Goal: Task Accomplishment & Management: Use online tool/utility

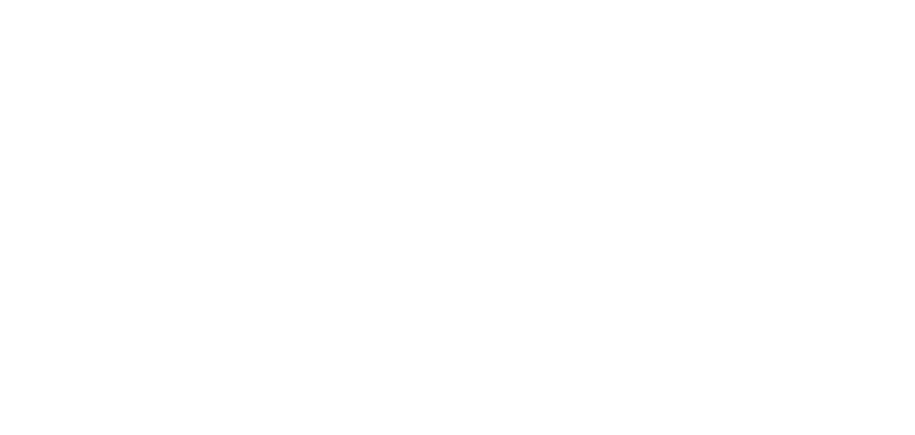
select select "*"
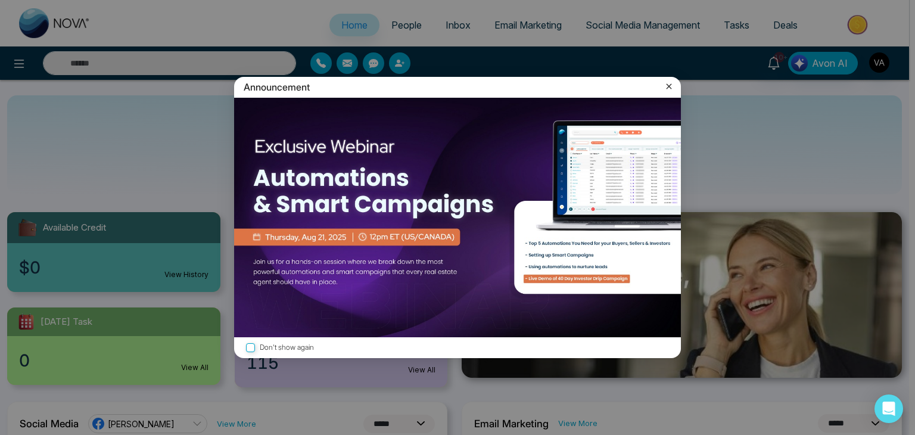
click at [532, 158] on img at bounding box center [457, 218] width 447 height 240
click at [669, 86] on icon at bounding box center [669, 86] width 5 height 5
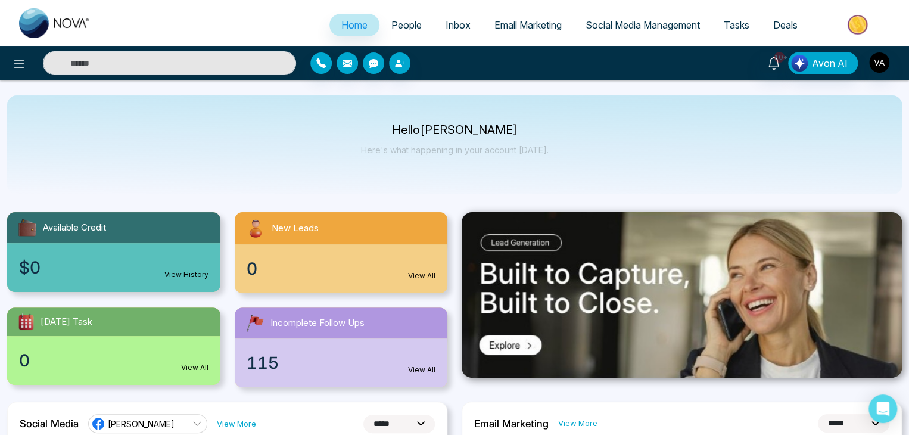
click at [19, 65] on icon at bounding box center [19, 64] width 14 height 14
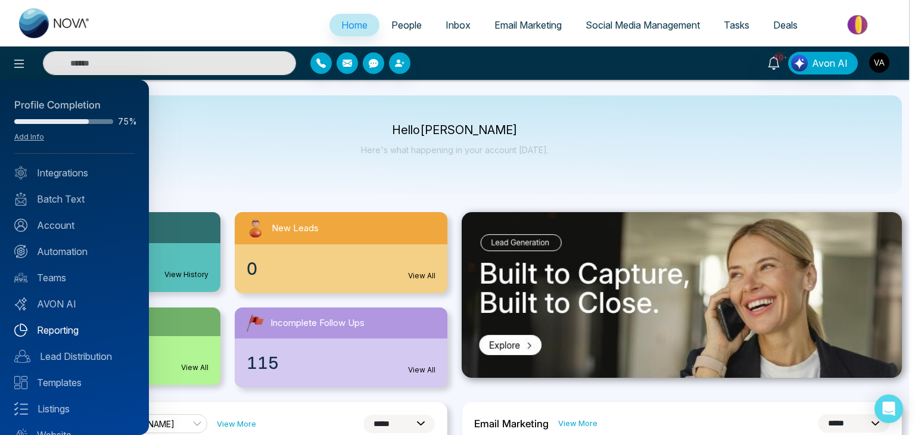
click at [50, 325] on link "Reporting" at bounding box center [74, 330] width 120 height 14
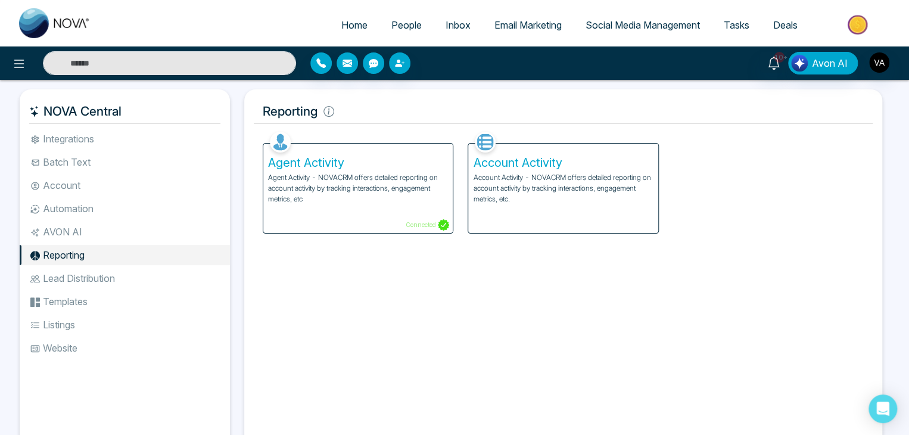
click at [394, 201] on p "Agent Activity - NOVACRM offers detailed reporting on account activity by track…" at bounding box center [358, 188] width 180 height 32
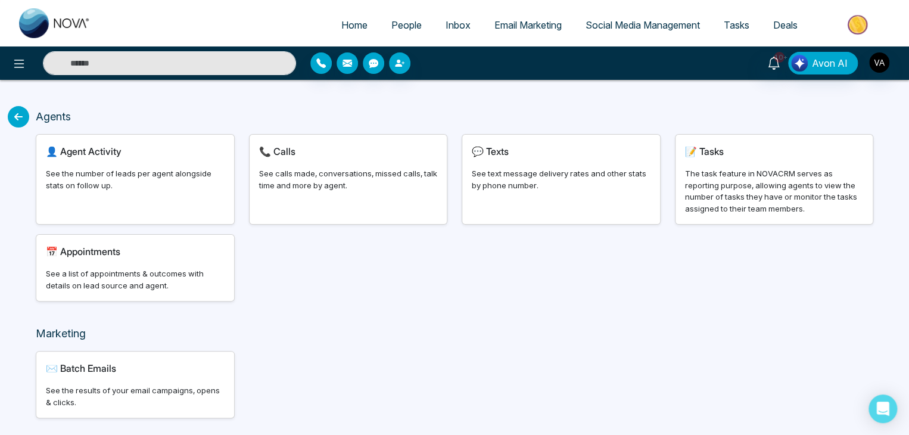
click at [112, 188] on div "See the number of leads per agent alongside stats on follow up." at bounding box center [135, 179] width 179 height 23
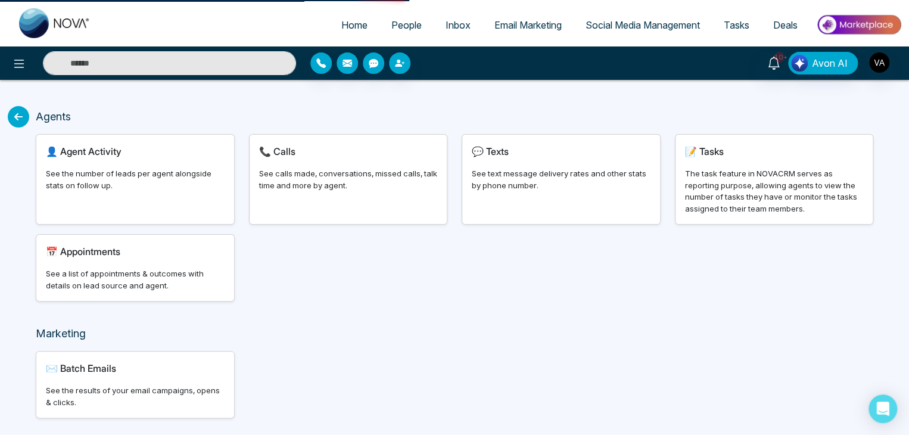
select select "***"
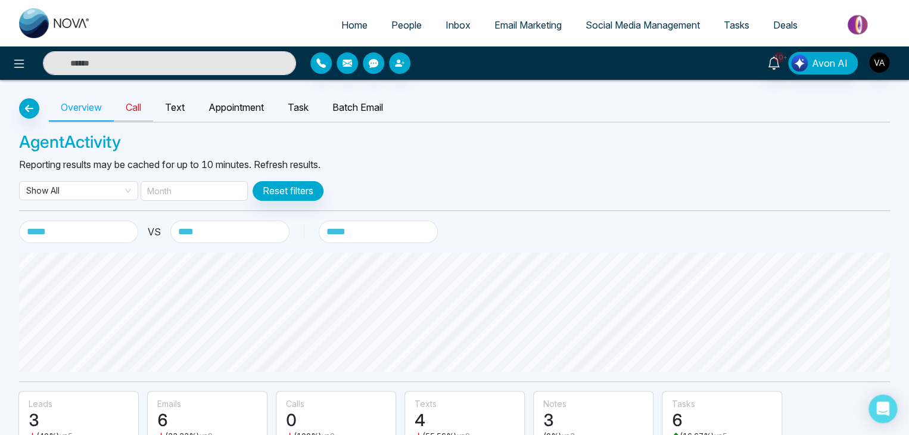
click at [148, 116] on link "Call" at bounding box center [133, 107] width 39 height 27
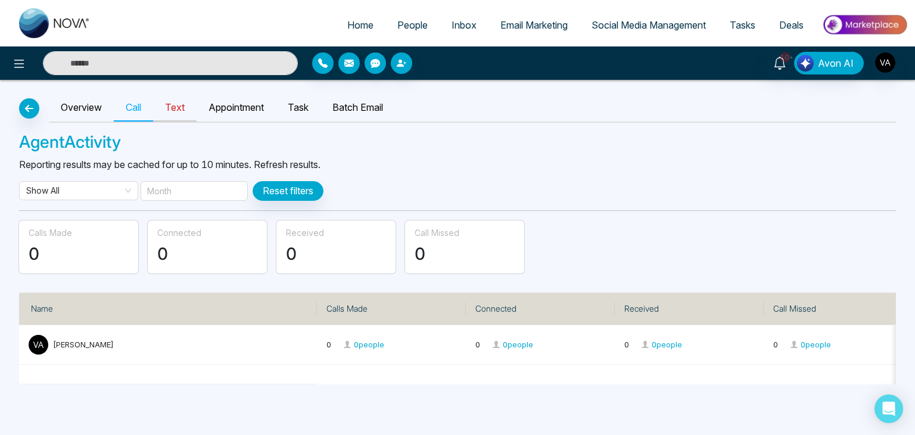
click at [179, 108] on link "Text" at bounding box center [175, 107] width 44 height 27
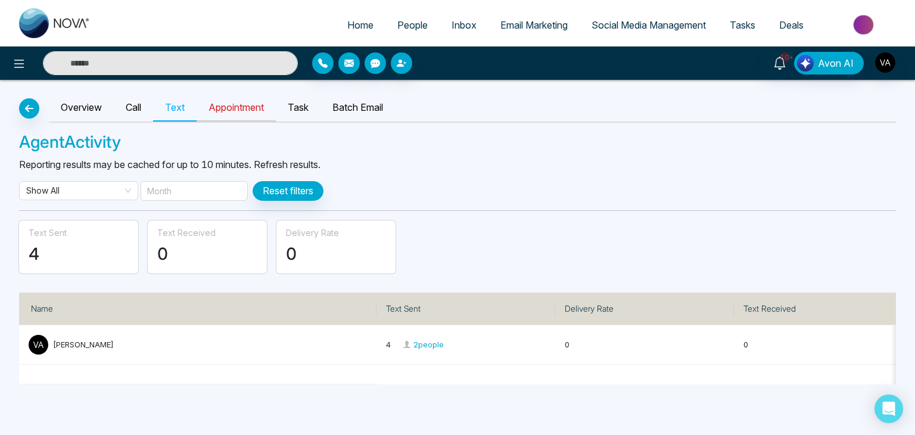
click at [265, 101] on link "Appointment" at bounding box center [236, 107] width 79 height 27
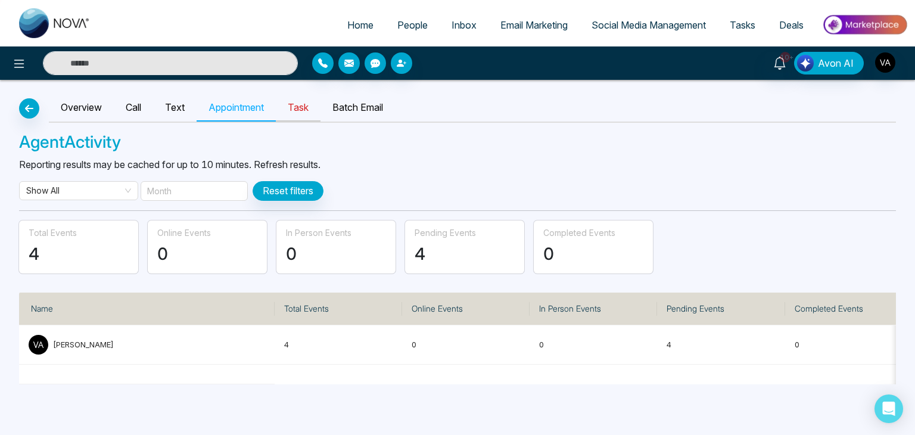
click at [309, 105] on link "Task" at bounding box center [298, 107] width 45 height 27
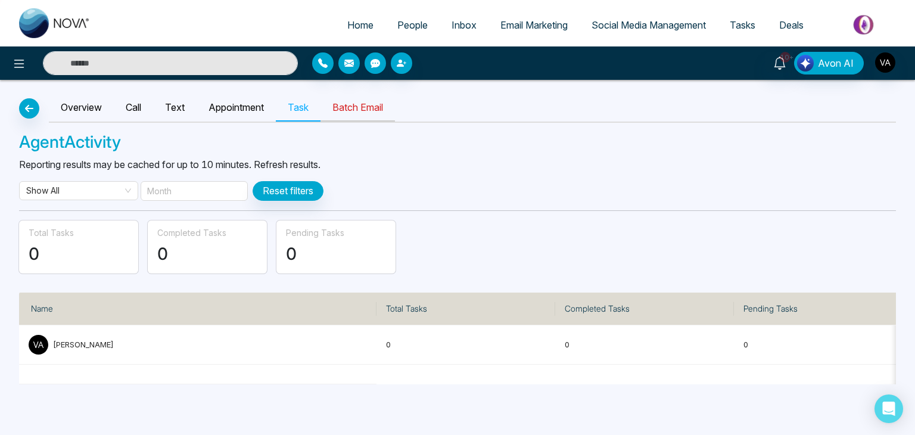
click at [352, 102] on link "Batch Email" at bounding box center [358, 107] width 74 height 27
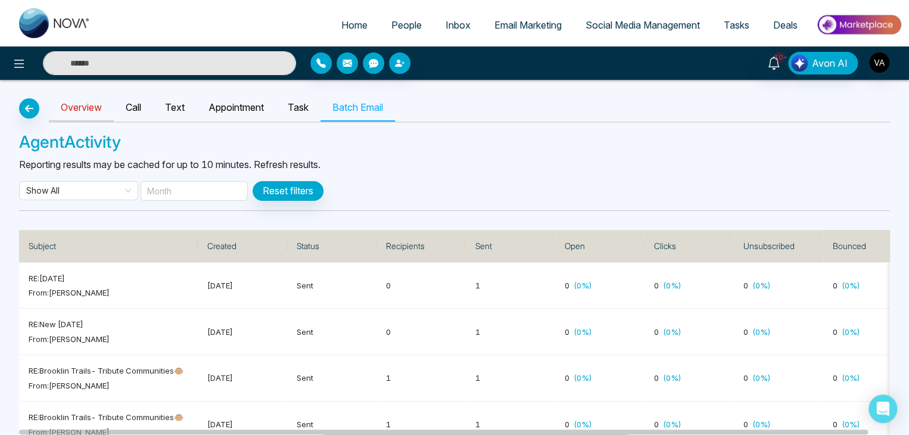
click at [63, 111] on link "Overview" at bounding box center [81, 107] width 65 height 27
select select "***"
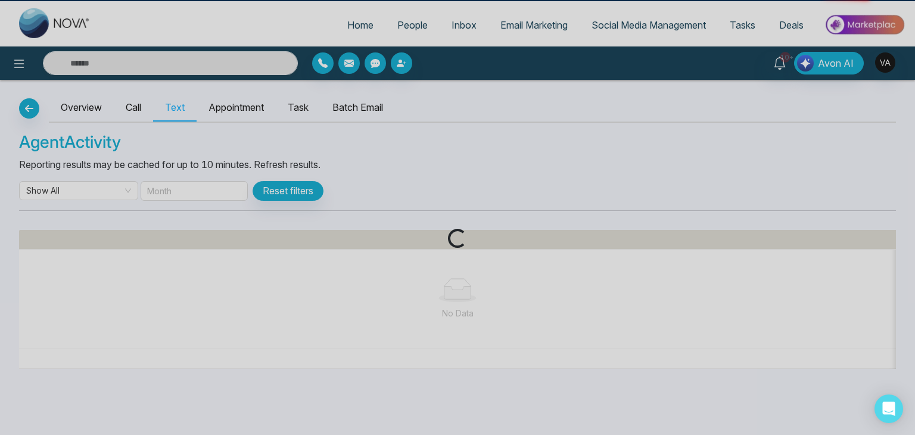
select select "***"
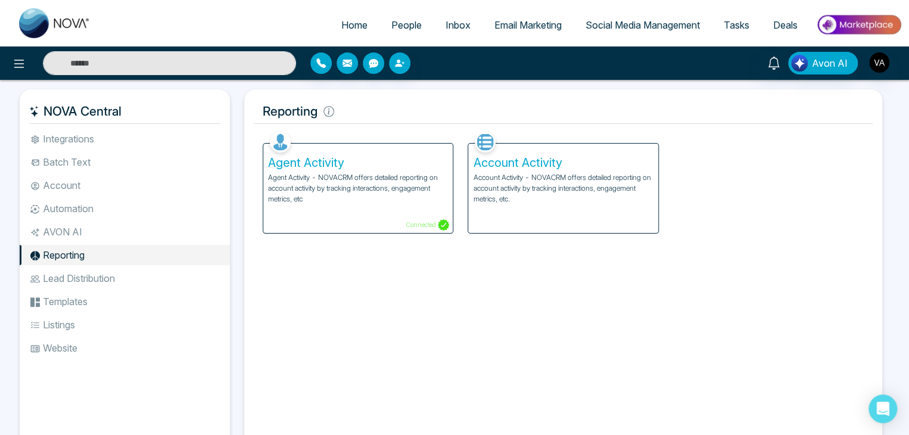
select select "*"
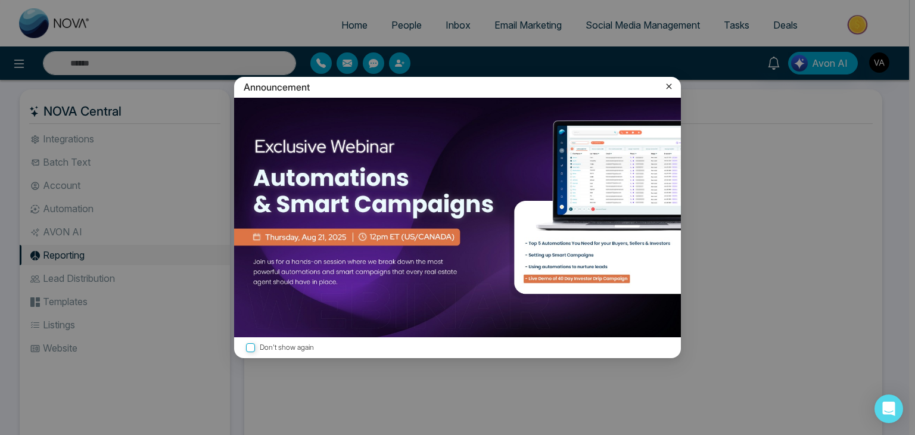
click at [89, 353] on div "Announcement Don't show again" at bounding box center [457, 217] width 915 height 435
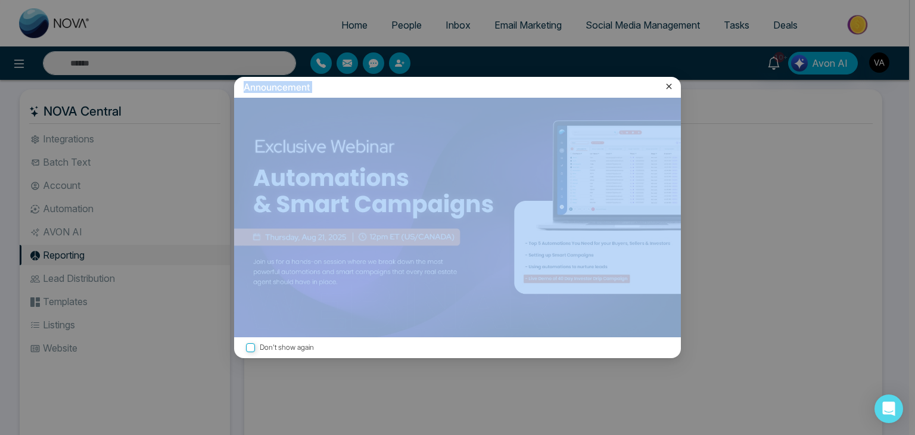
click at [89, 353] on div "Announcement Don't show again" at bounding box center [457, 217] width 915 height 435
click at [668, 86] on icon at bounding box center [669, 86] width 12 height 12
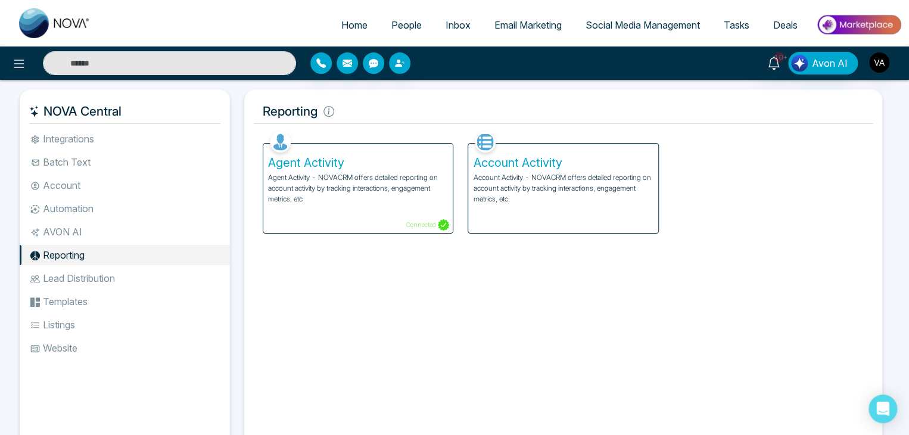
click at [67, 350] on li "Website" at bounding box center [125, 348] width 210 height 20
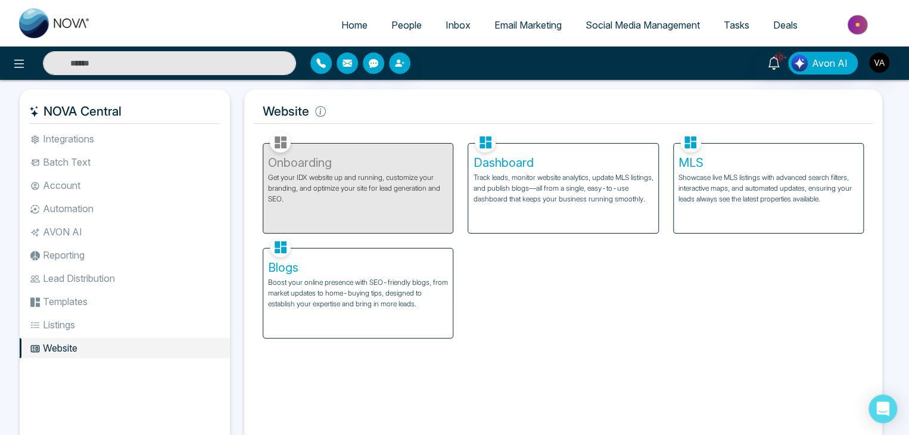
click at [683, 330] on div "Onboarding Get your IDX website up and running, customize your branding, and op…" at bounding box center [564, 234] width 616 height 210
click at [533, 182] on p "Track leads, monitor website analytics, update MLS listings, and publish blogs—…" at bounding box center [563, 188] width 180 height 32
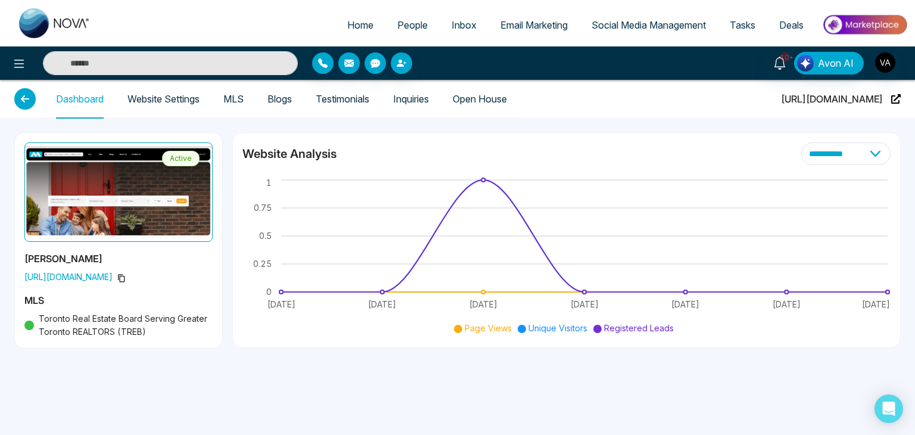
click at [24, 103] on icon at bounding box center [24, 98] width 21 height 21
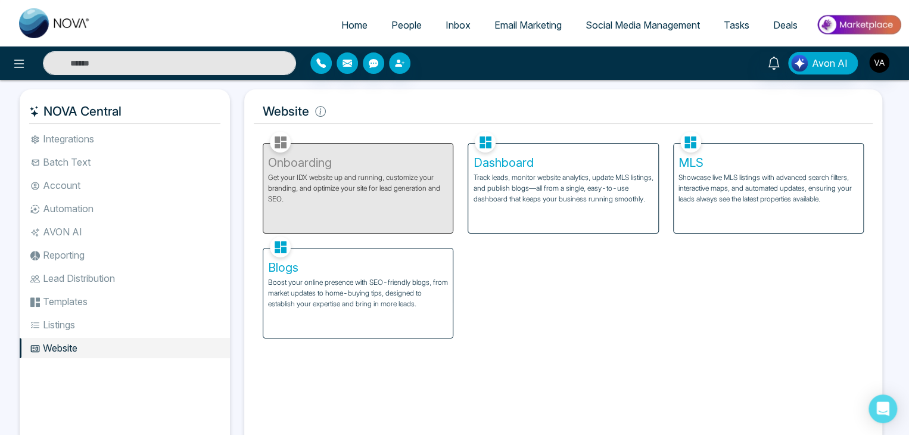
click at [580, 173] on p "Track leads, monitor website analytics, update MLS listings, and publish blogs—…" at bounding box center [563, 188] width 180 height 32
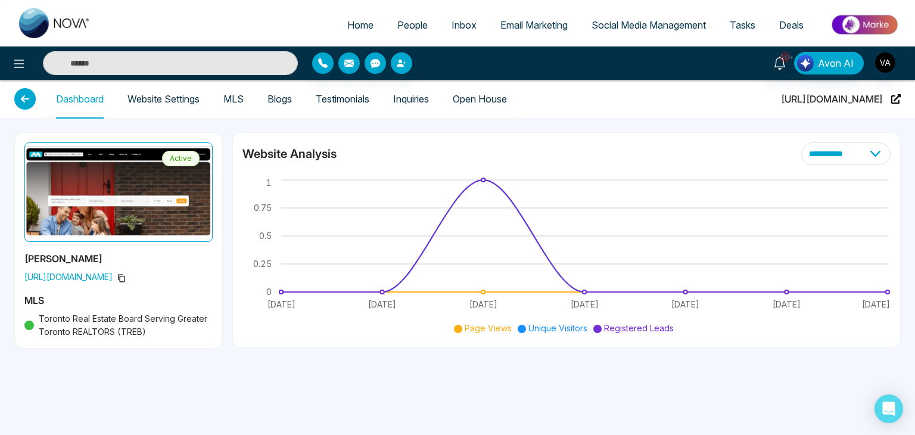
click at [412, 27] on span "People" at bounding box center [412, 25] width 30 height 12
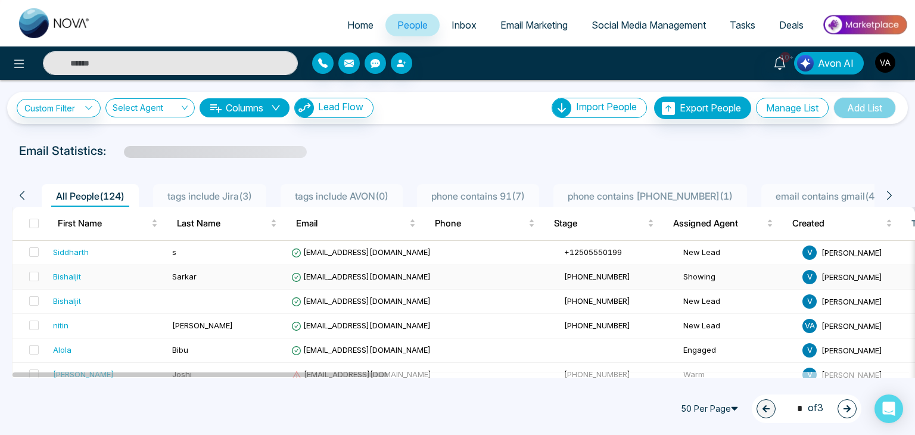
click at [422, 269] on td "[EMAIL_ADDRESS][DOMAIN_NAME]" at bounding box center [423, 277] width 273 height 24
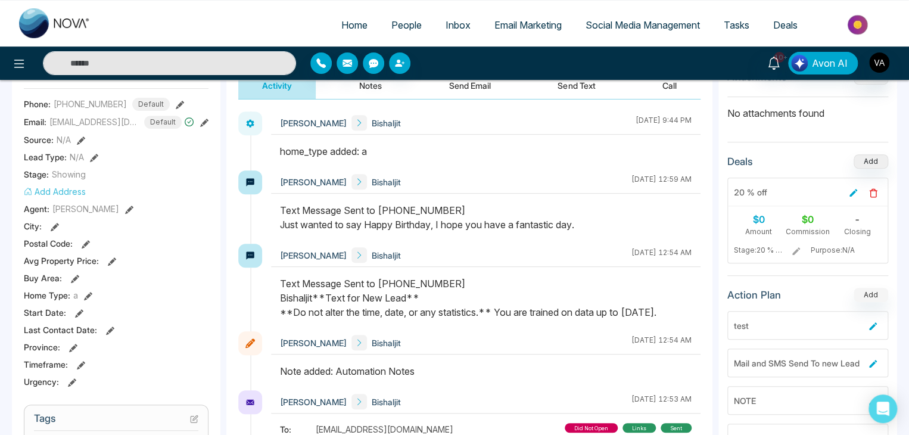
scroll to position [170, 0]
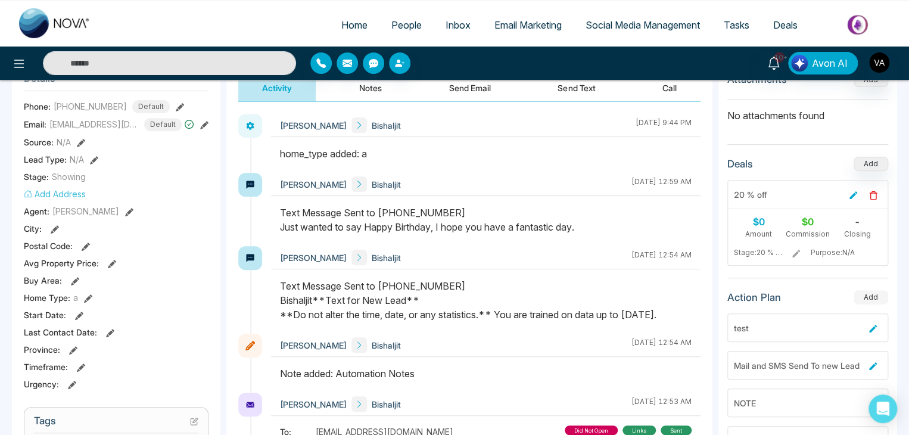
click at [880, 300] on button "Add" at bounding box center [871, 297] width 35 height 14
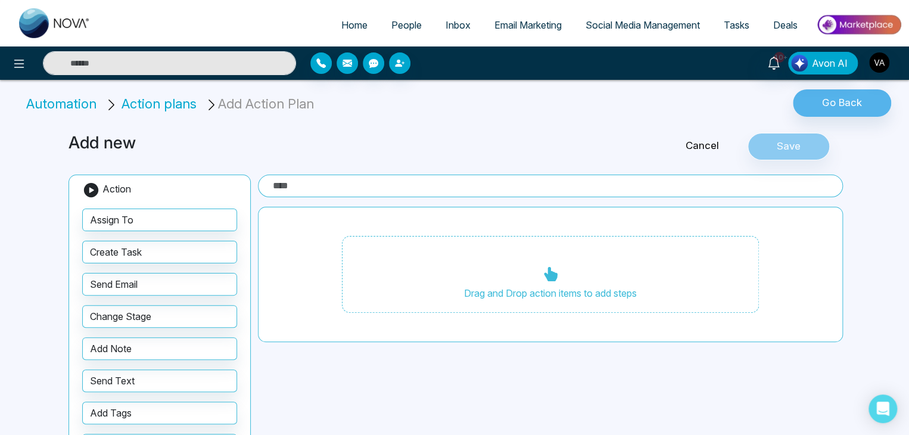
click at [169, 104] on span "Action plans" at bounding box center [159, 103] width 75 height 15
